Goal: Use online tool/utility: Use online tool/utility

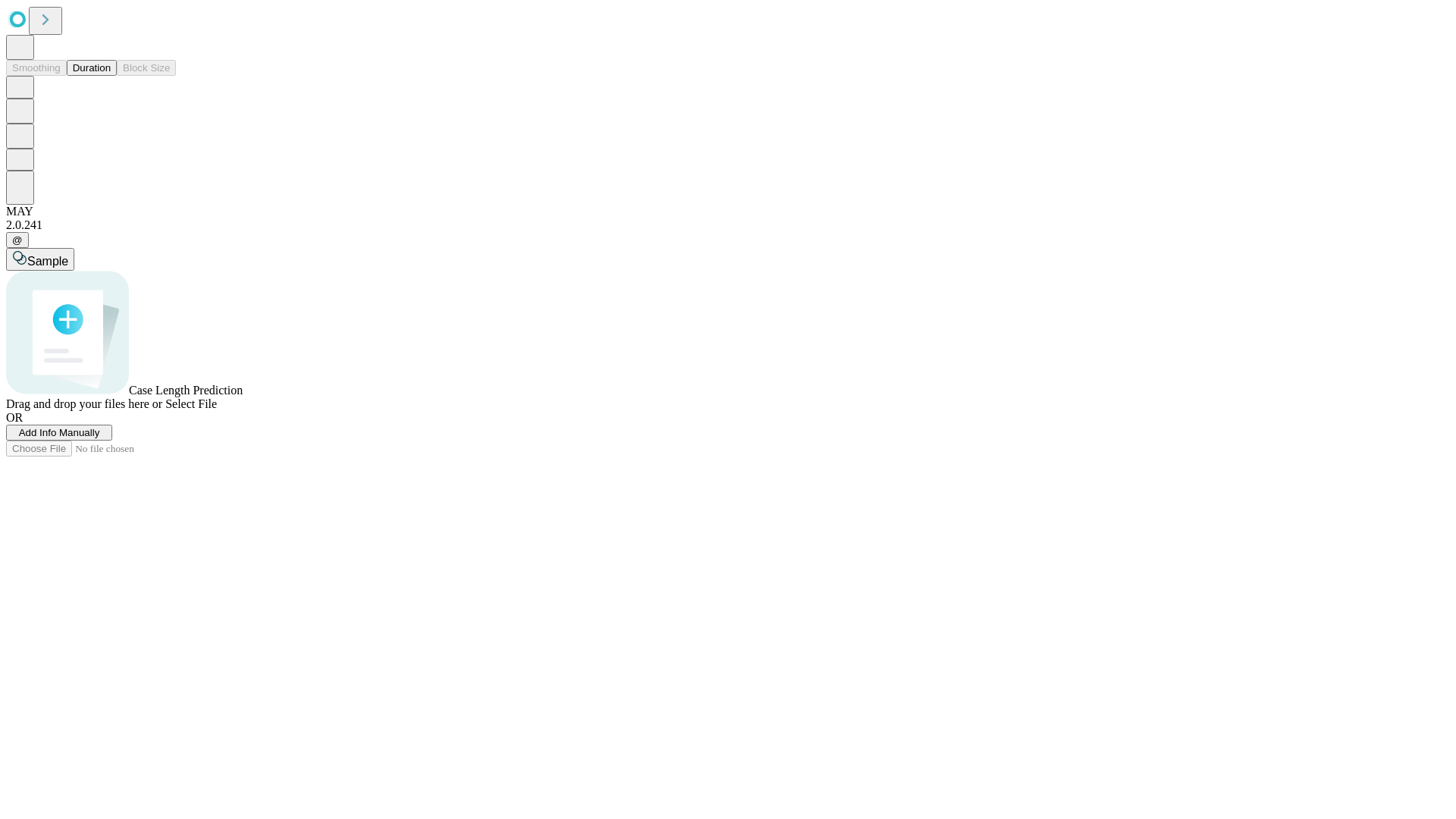
click at [217, 410] on span "Select File" at bounding box center [191, 404] width 52 height 13
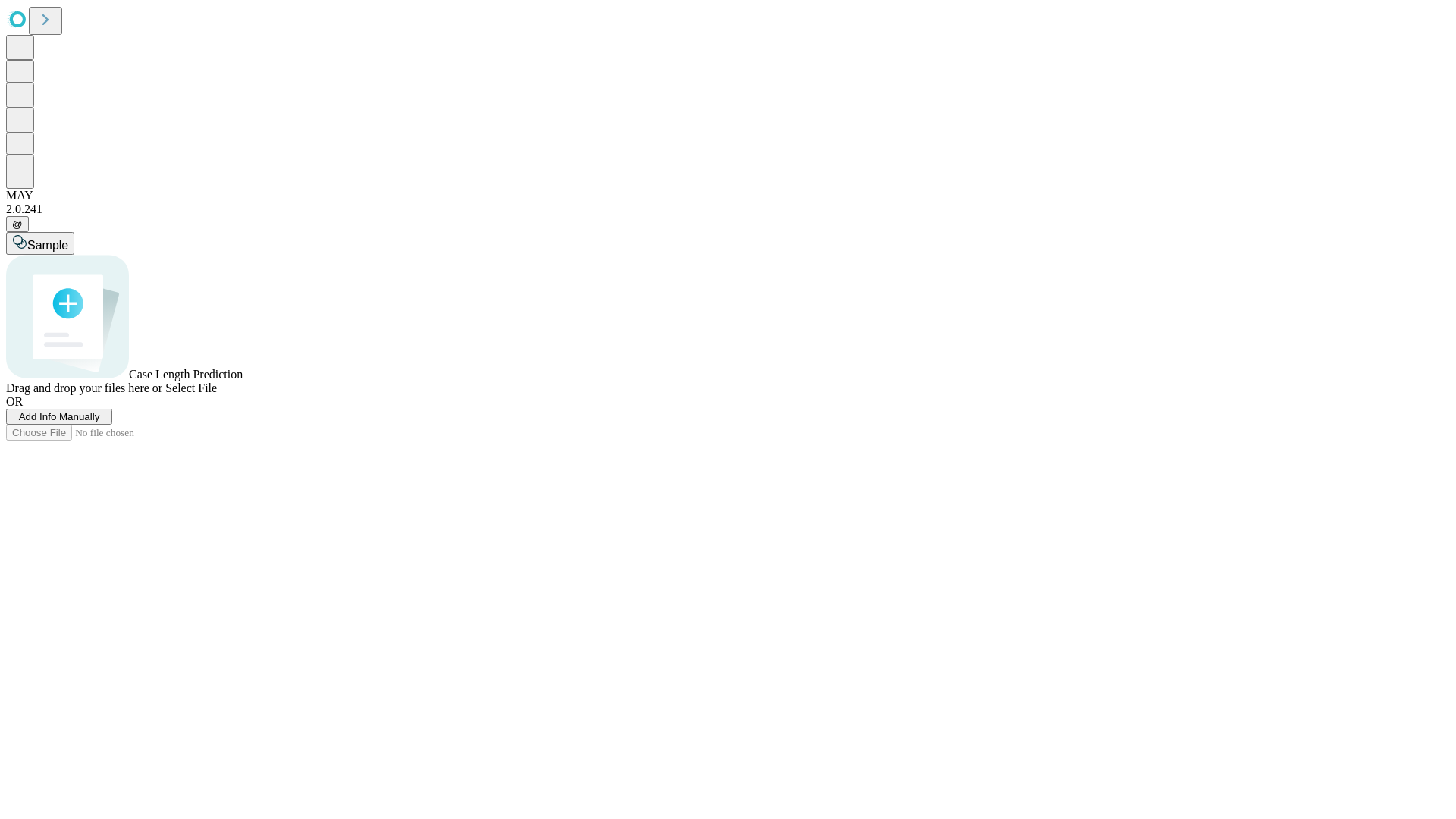
click at [217, 394] on span "Select File" at bounding box center [191, 387] width 52 height 13
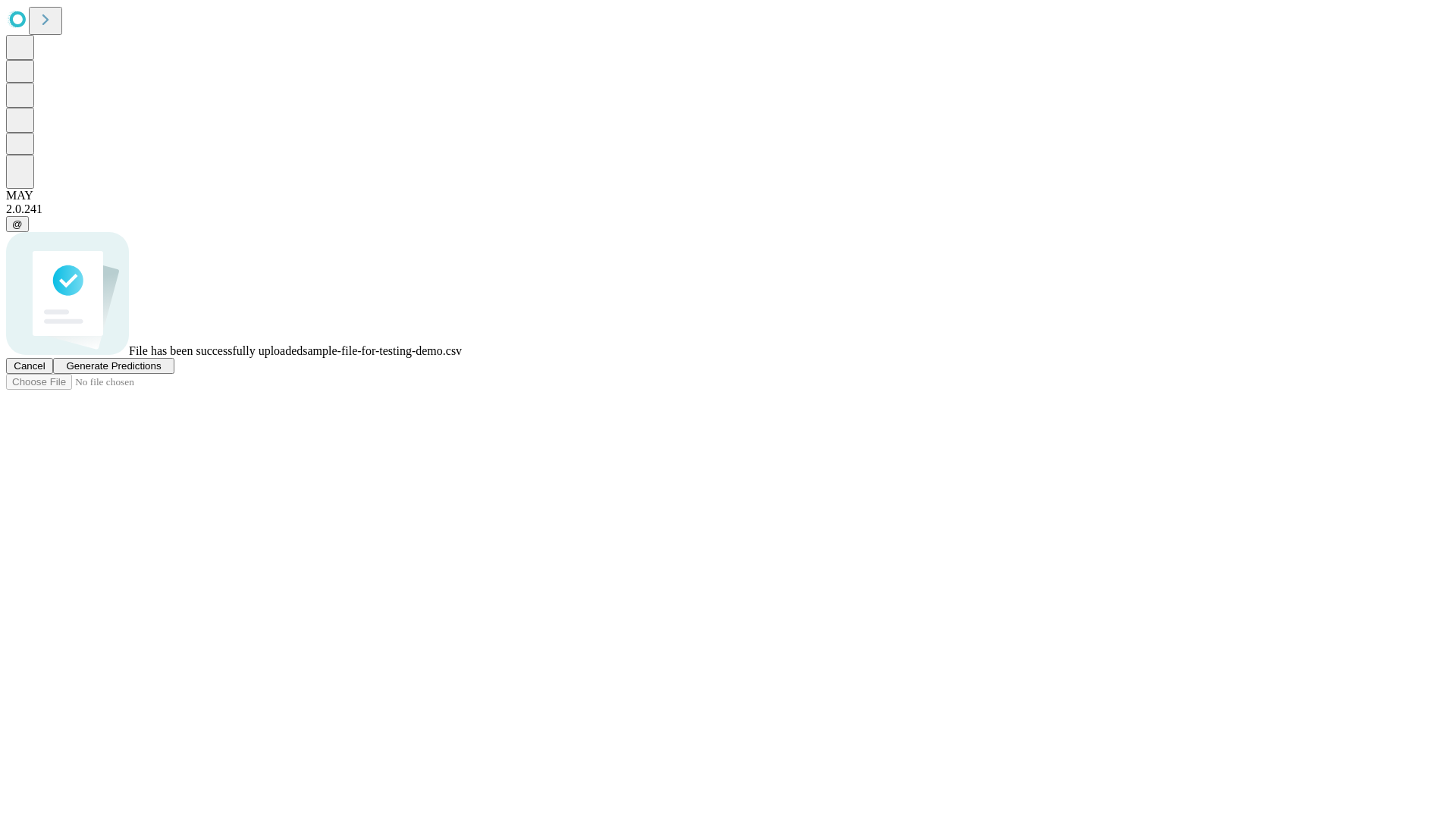
click at [161, 371] on span "Generate Predictions" at bounding box center [113, 366] width 95 height 12
